Goal: Task Accomplishment & Management: Manage account settings

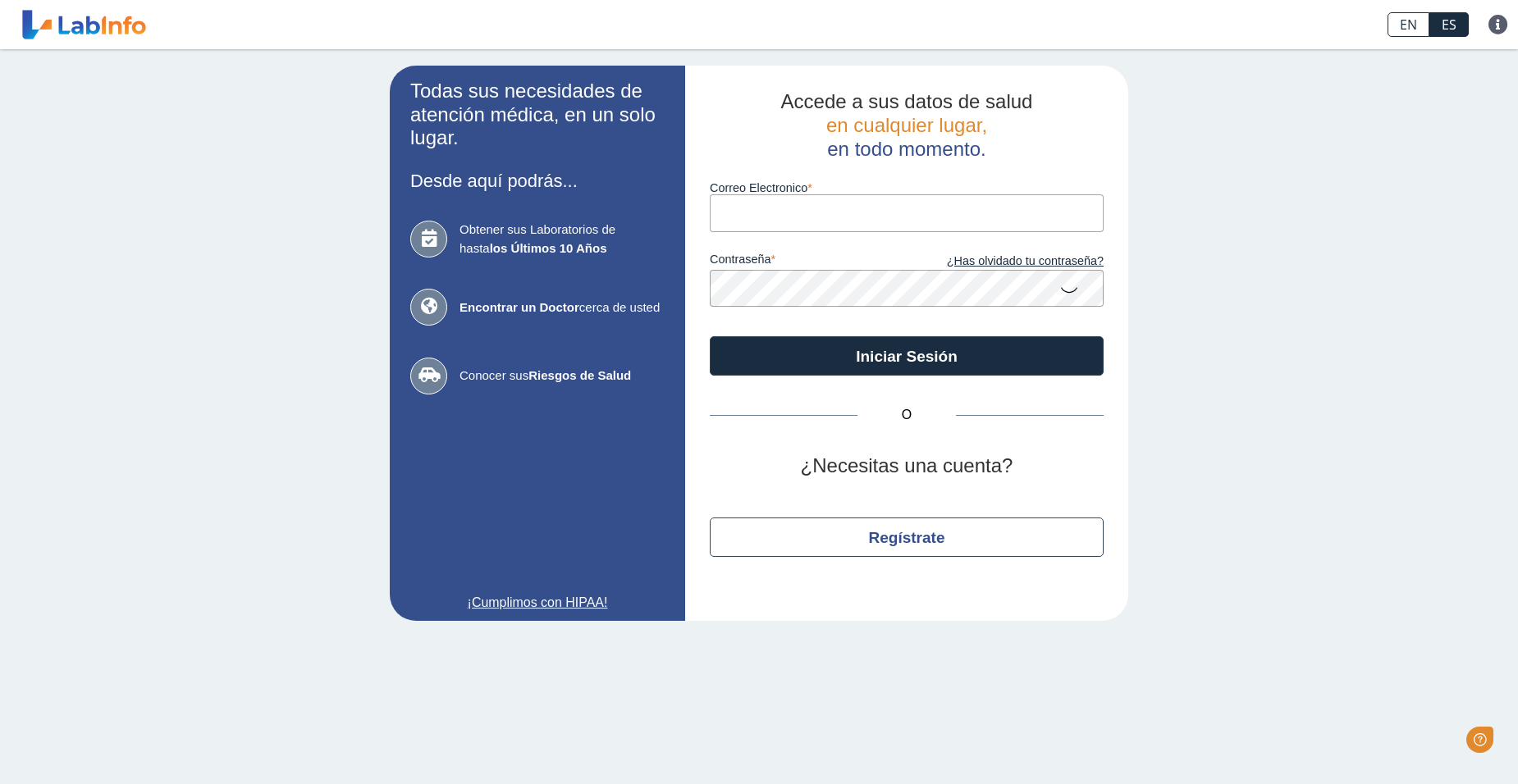
click at [783, 224] on input "Correo Electronico" at bounding box center [907, 213] width 394 height 37
type input "[EMAIL_ADDRESS][DOMAIN_NAME]"
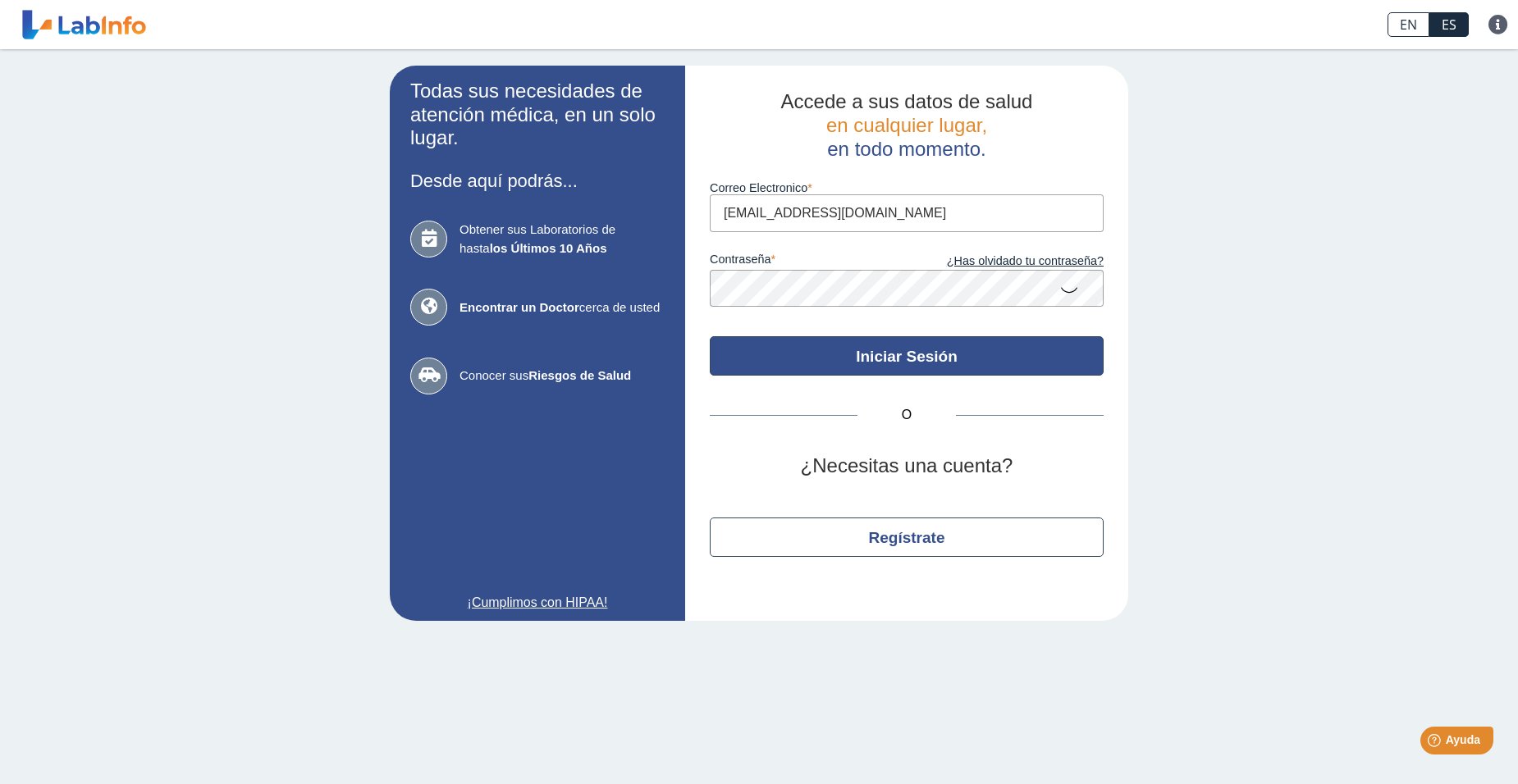
click at [910, 367] on button "Iniciar Sesión" at bounding box center [907, 356] width 394 height 39
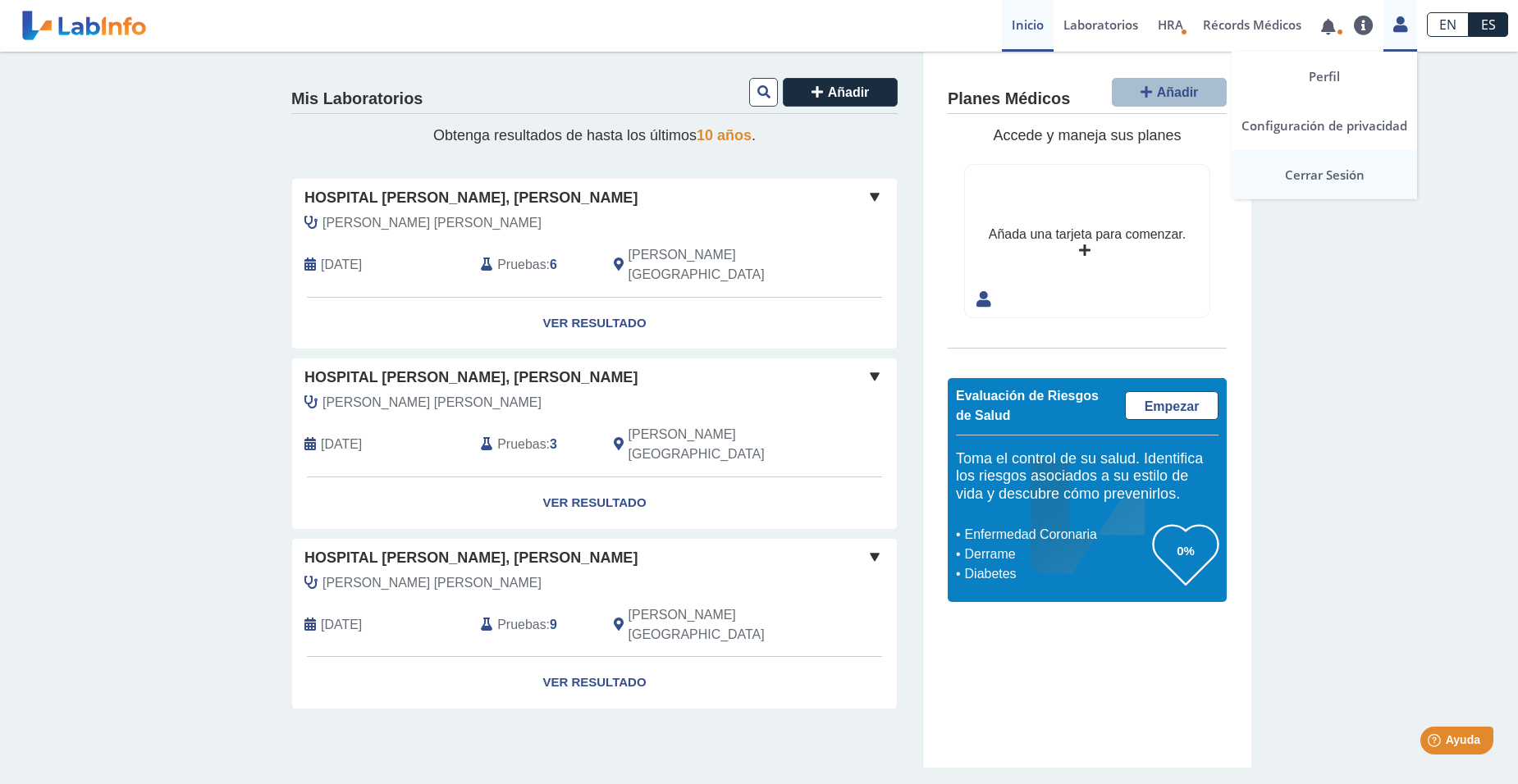
click at [1337, 178] on link "Cerrar Sesión" at bounding box center [1325, 175] width 185 height 50
click at [1325, 172] on link "Cerrar Sesión" at bounding box center [1325, 175] width 185 height 50
